Goal: Task Accomplishment & Management: Manage account settings

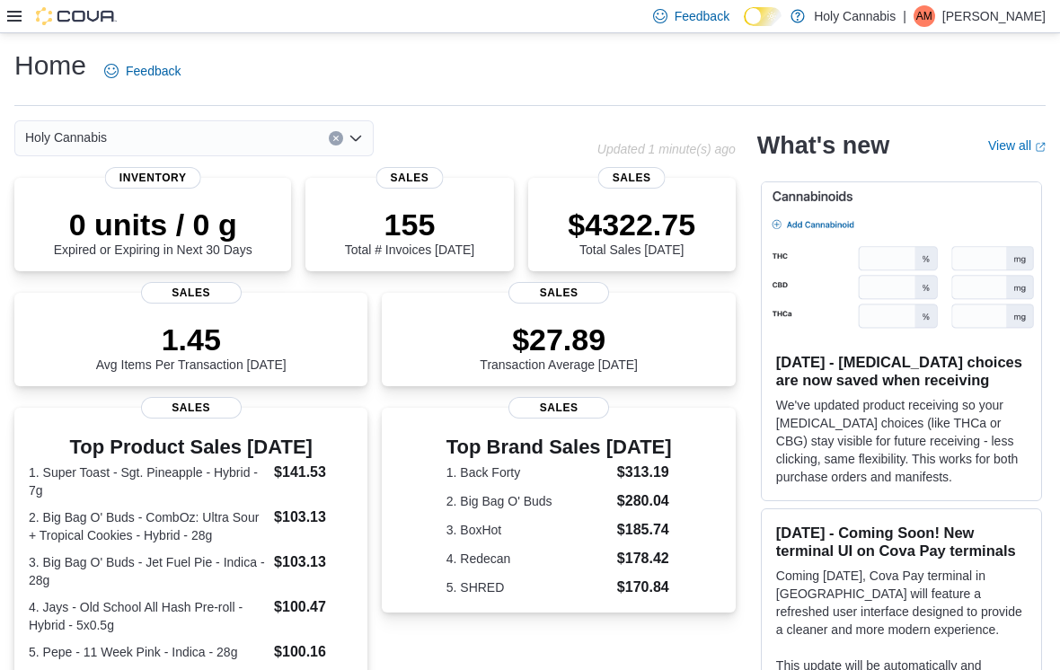
click at [21, 14] on icon at bounding box center [14, 16] width 14 height 14
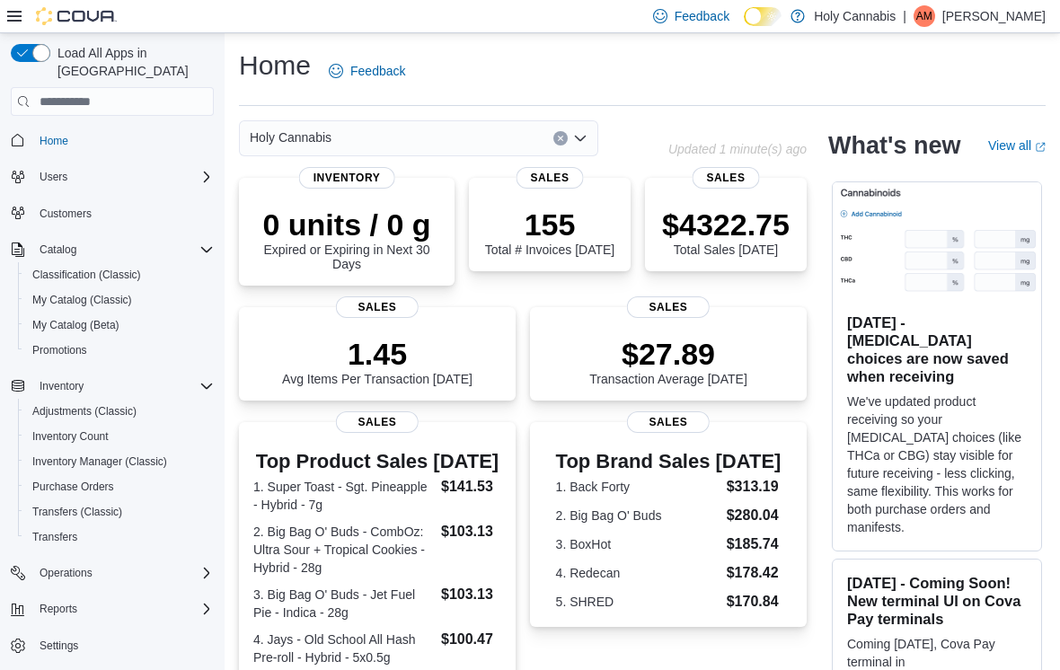
click at [33, 61] on button "button" at bounding box center [31, 53] width 40 height 18
click at [69, 21] on img at bounding box center [76, 16] width 81 height 18
click at [71, 24] on img at bounding box center [76, 16] width 81 height 18
click at [69, 25] on img at bounding box center [76, 16] width 81 height 18
click at [9, 20] on icon at bounding box center [14, 16] width 14 height 14
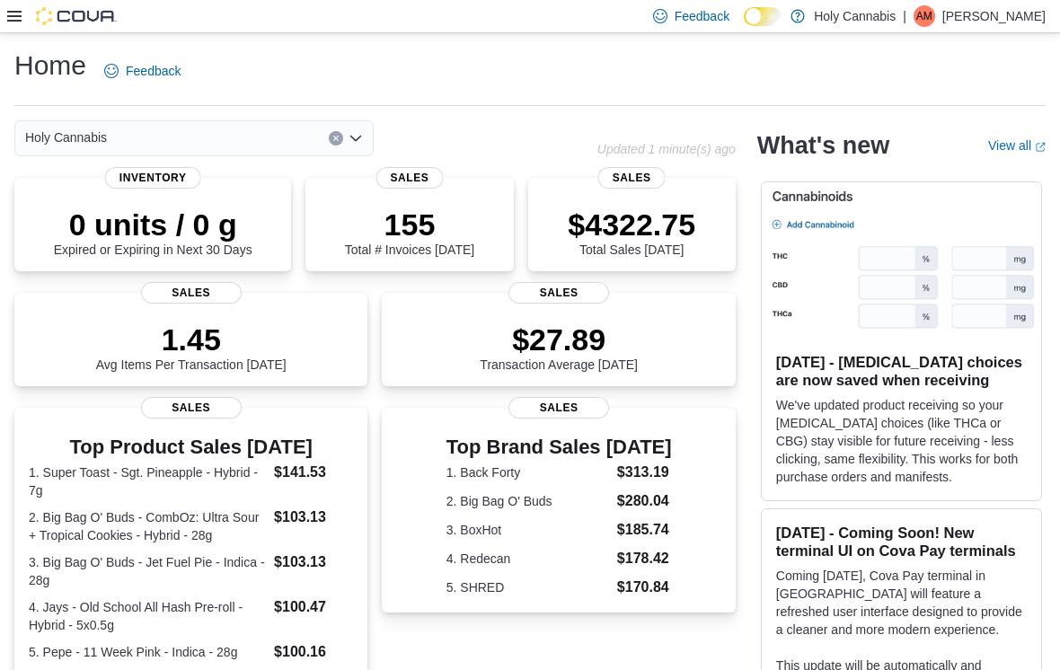
click at [13, 19] on icon at bounding box center [14, 16] width 14 height 14
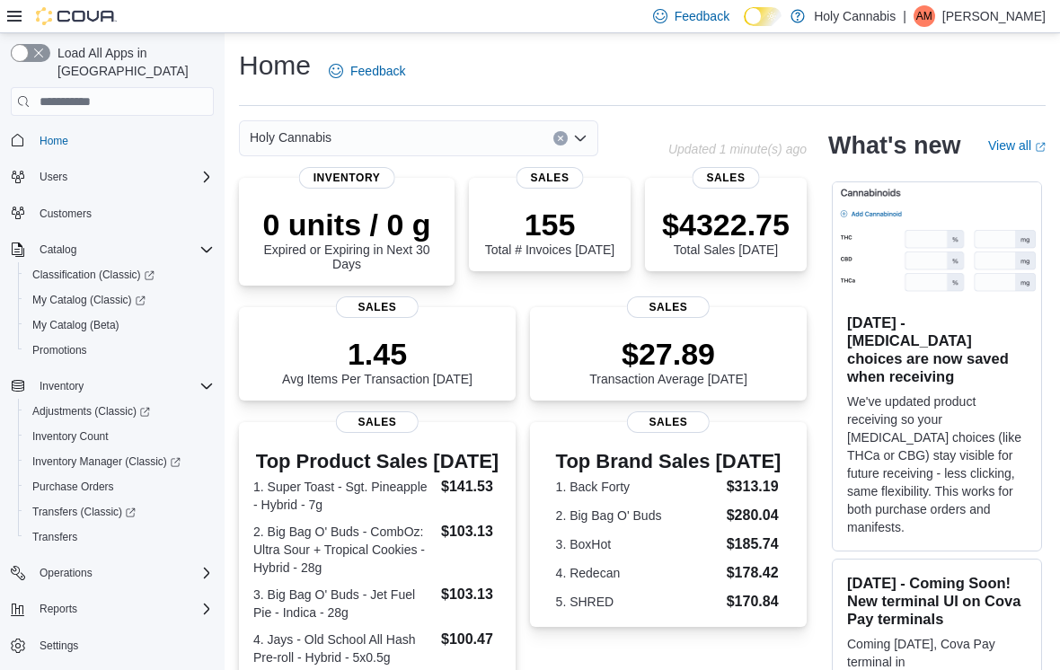
click at [100, 634] on span "Settings" at bounding box center [123, 645] width 182 height 22
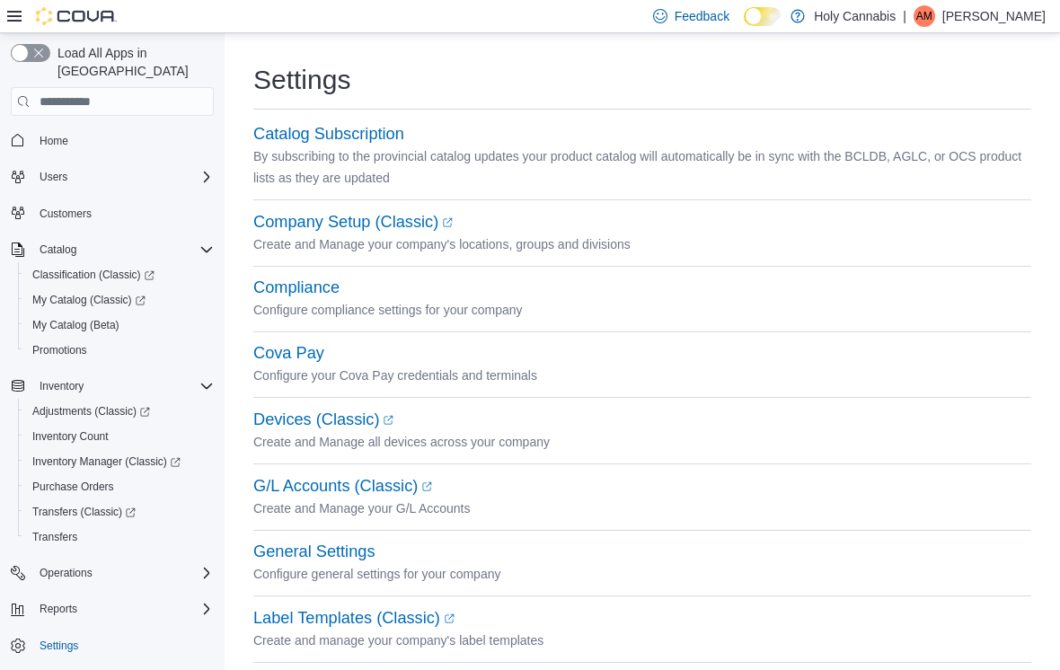
click at [109, 404] on span "Adjustments (Classic)" at bounding box center [91, 411] width 118 height 14
